Goal: Information Seeking & Learning: Find specific page/section

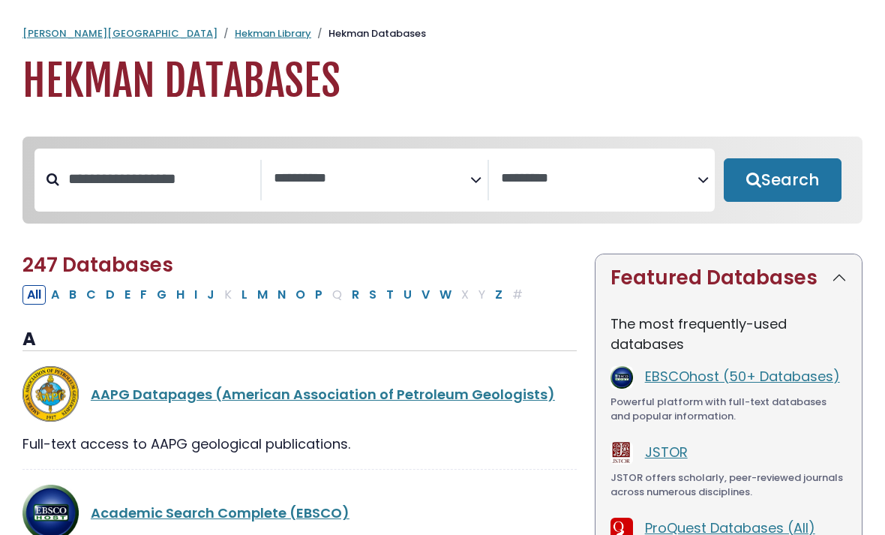
select select "Database Subject Filter"
select select "Database Vendors Filter"
click at [98, 172] on input "Search database by title or keyword" at bounding box center [159, 179] width 201 height 25
type input "**********"
click at [783, 181] on button "Search" at bounding box center [783, 180] width 118 height 44
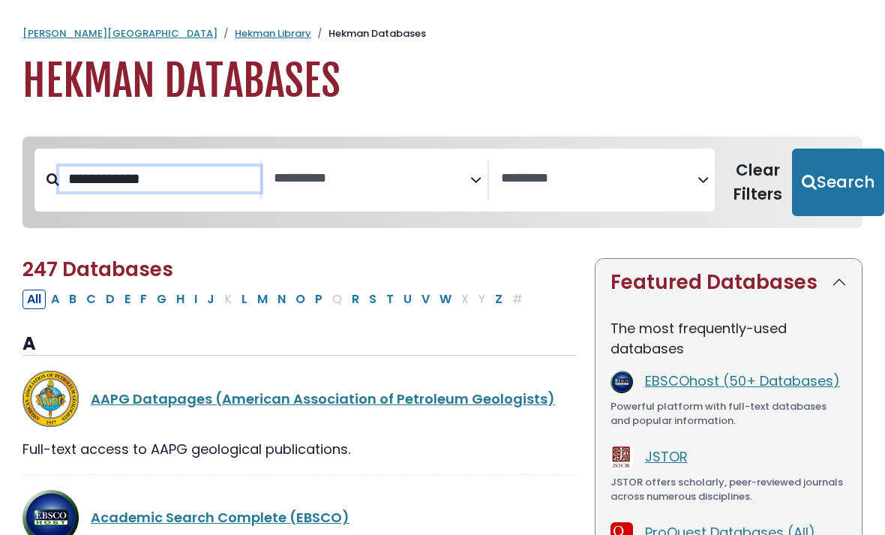
select select "Database Subject Filter"
select select "Database Vendors Filter"
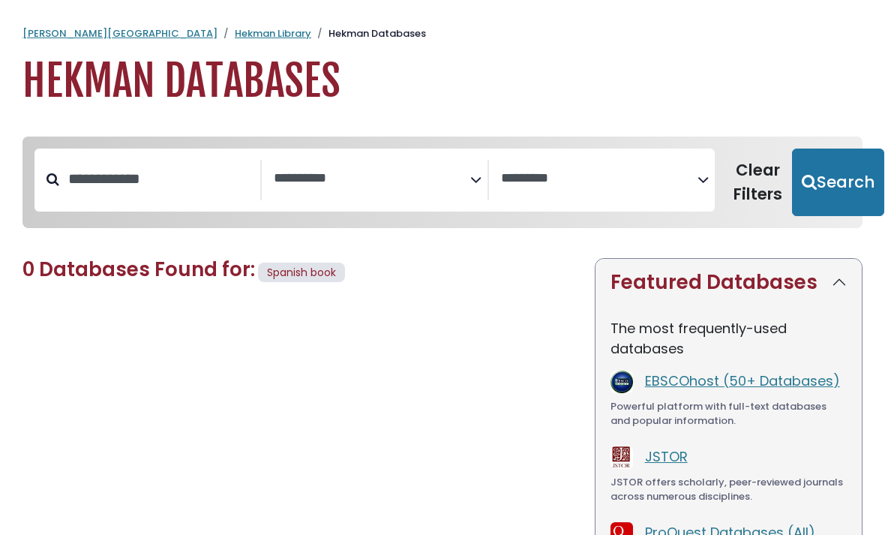
click at [801, 165] on button "Search" at bounding box center [838, 183] width 92 height 68
select select "Database Subject Filter"
select select "Database Vendors Filter"
click at [230, 182] on input "**********" at bounding box center [159, 179] width 201 height 25
type input "*******"
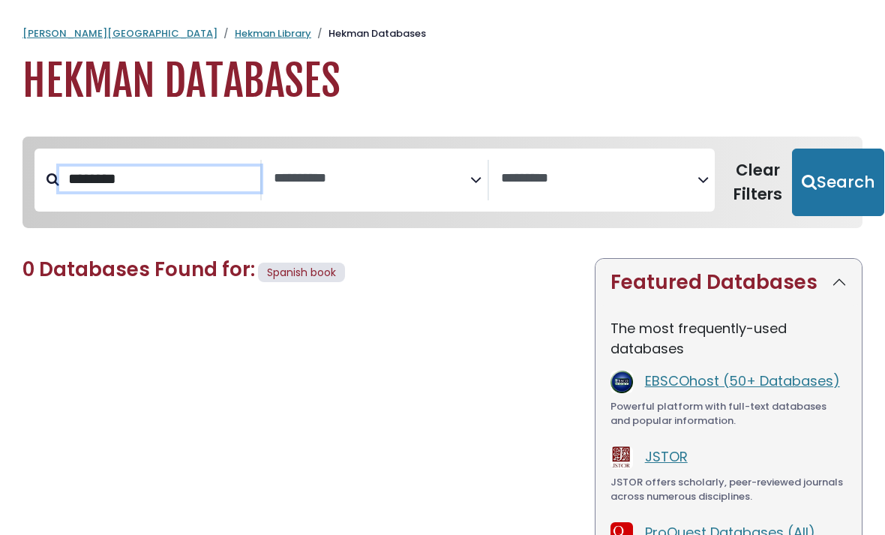
click at [816, 181] on button "Search" at bounding box center [838, 183] width 92 height 68
select select "Database Subject Filter"
select select "Database Vendors Filter"
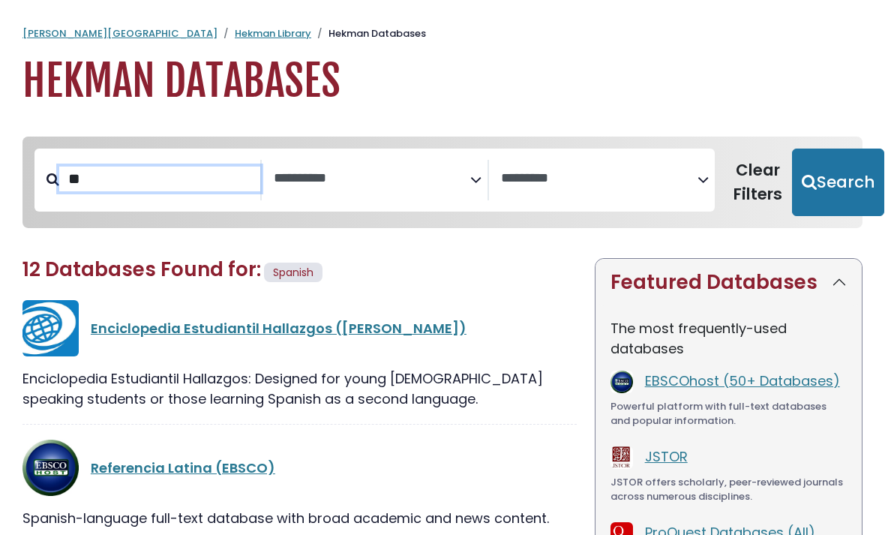
type input "*"
type input "*******"
click at [816, 181] on button "Search" at bounding box center [838, 183] width 92 height 68
select select "Database Subject Filter"
select select "Database Vendors Filter"
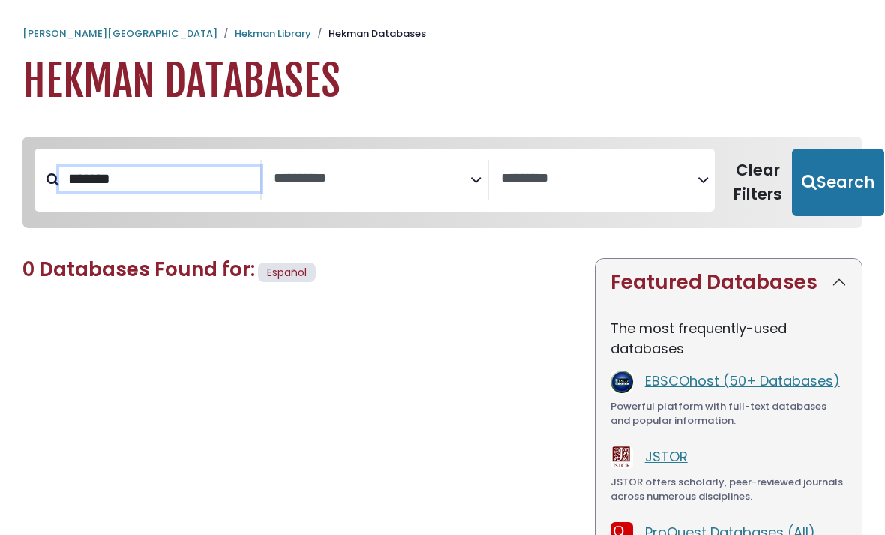
click at [816, 181] on button "Search" at bounding box center [838, 183] width 92 height 68
select select "Database Subject Filter"
select select "Database Vendors Filter"
click at [814, 201] on button "Search" at bounding box center [838, 183] width 92 height 68
select select "Database Subject Filter"
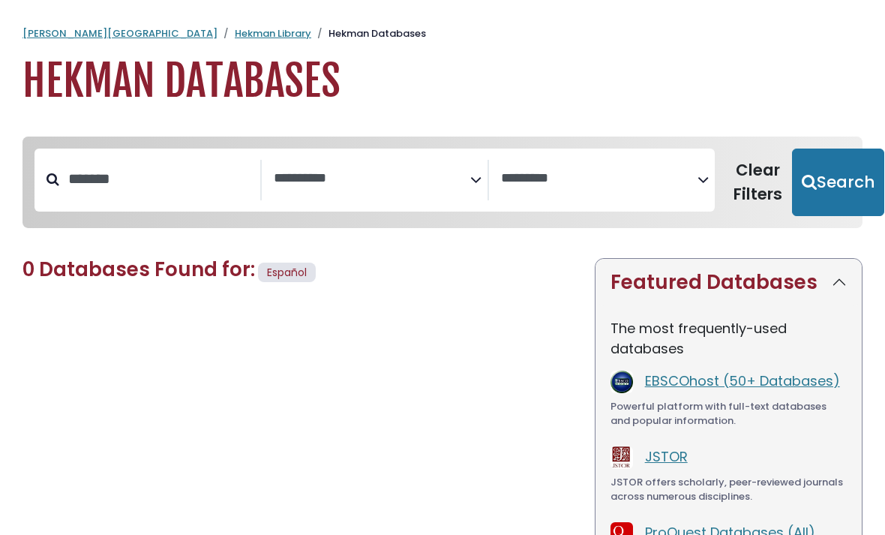
select select "Database Vendors Filter"
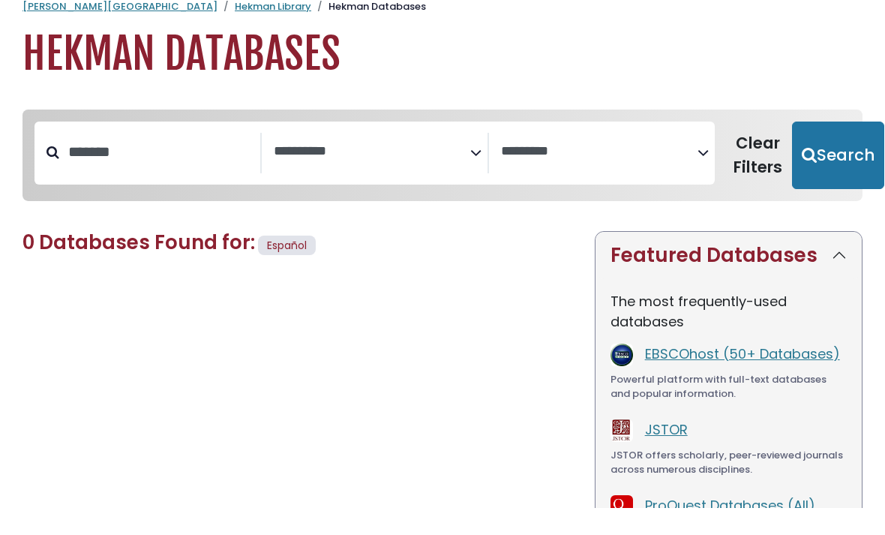
scroll to position [191, 0]
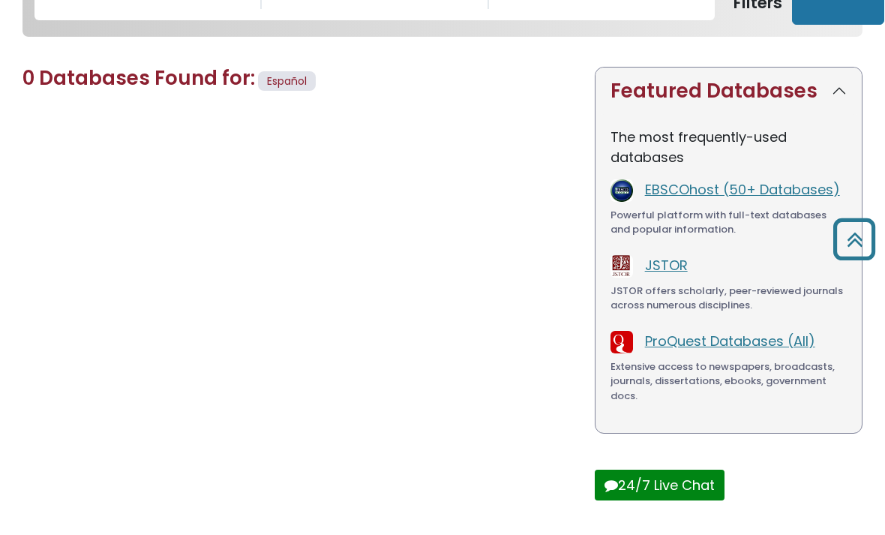
click at [770, 399] on div "Extensive access to newspapers, broadcasts, journals, dissertations, ebooks, go…" at bounding box center [729, 381] width 236 height 44
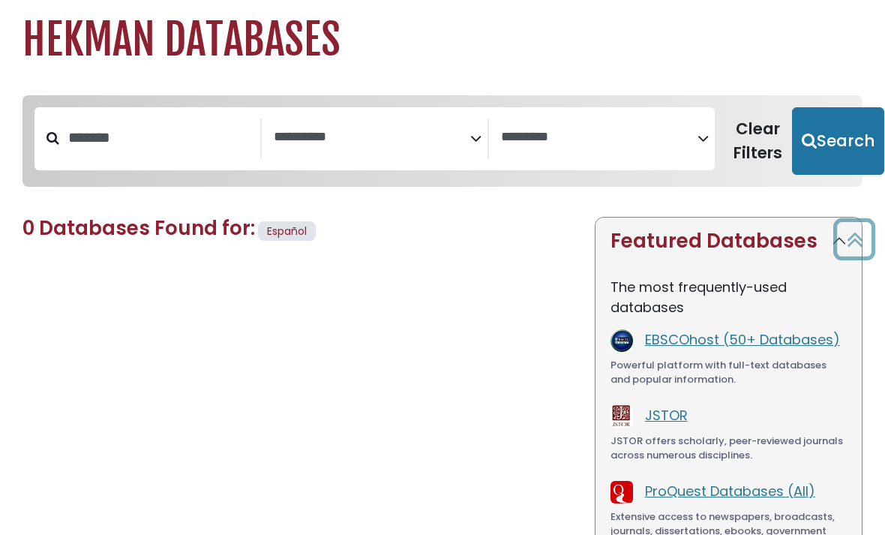
scroll to position [6, 0]
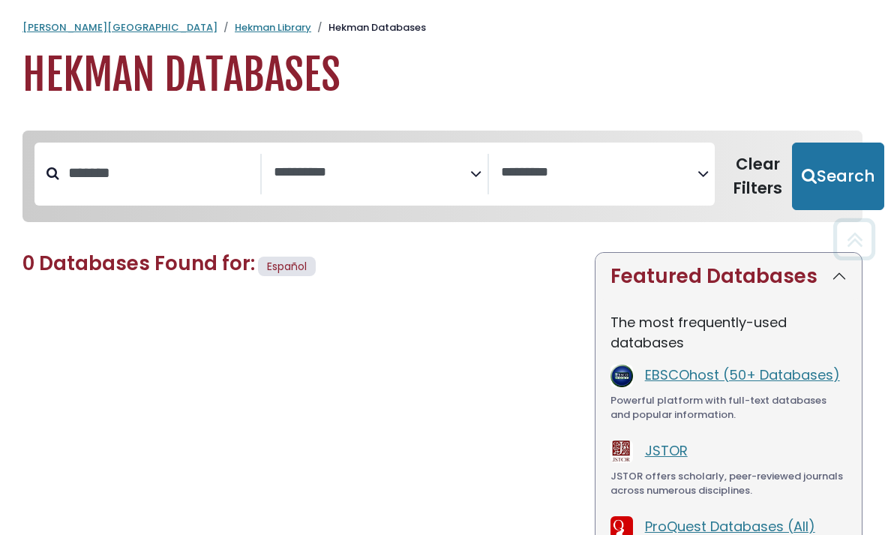
select select "Database Subject Filter"
select select "Database Vendors Filter"
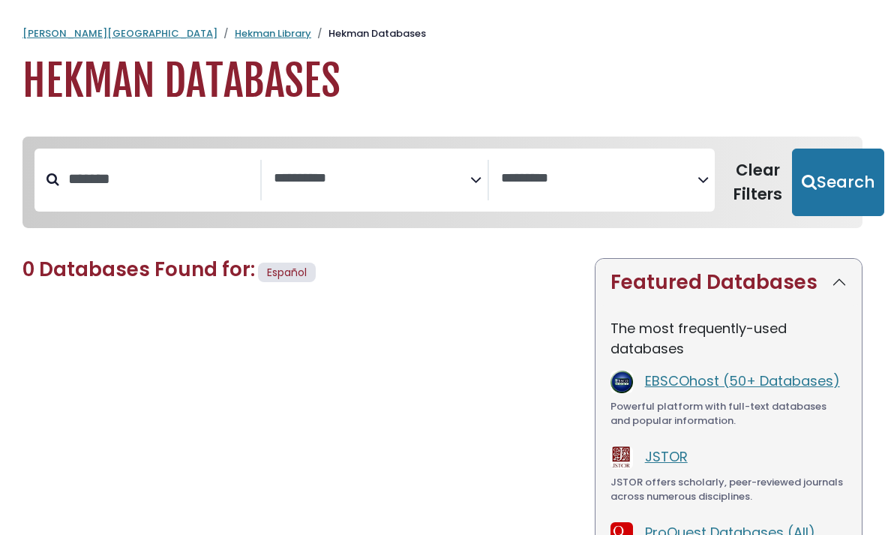
select select "Database Subject Filter"
select select "Database Vendors Filter"
type input "*******"
select select "Database Subject Filter"
select select "Database Vendors Filter"
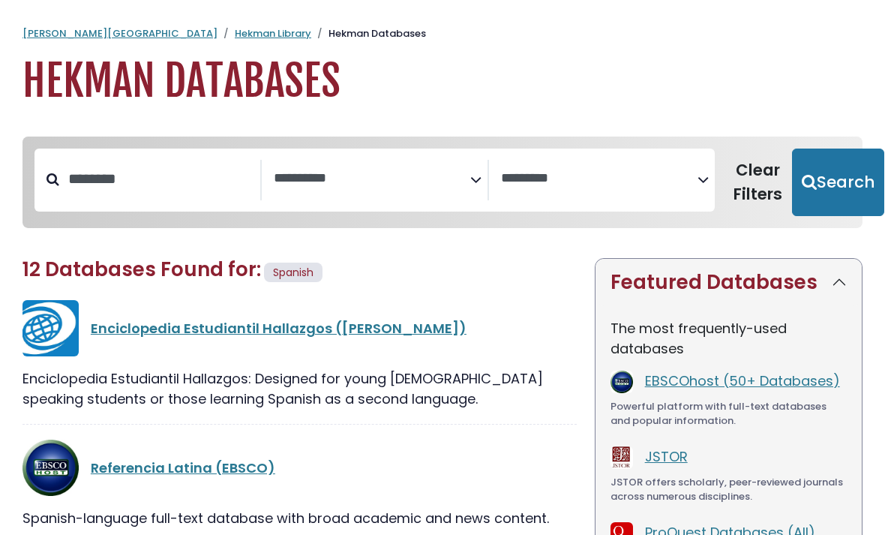
type input "**********"
select select "Database Subject Filter"
select select "Database Vendors Filter"
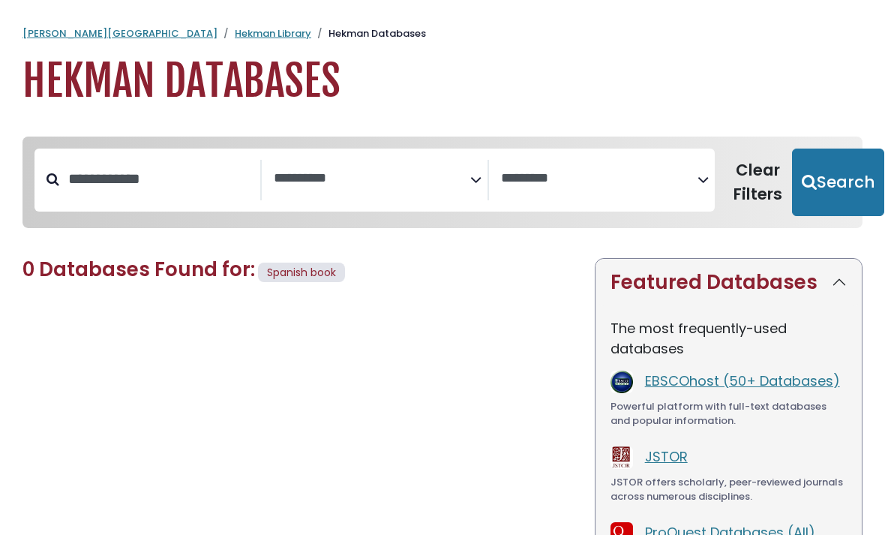
select select "Database Subject Filter"
select select "Database Vendors Filter"
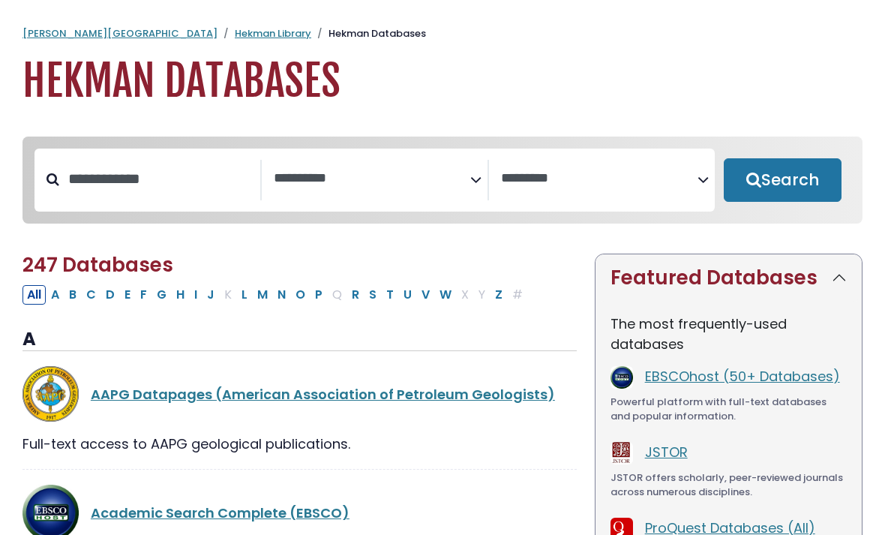
select select "Database Subject Filter"
select select "Database Vendors Filter"
